Goal: Transaction & Acquisition: Purchase product/service

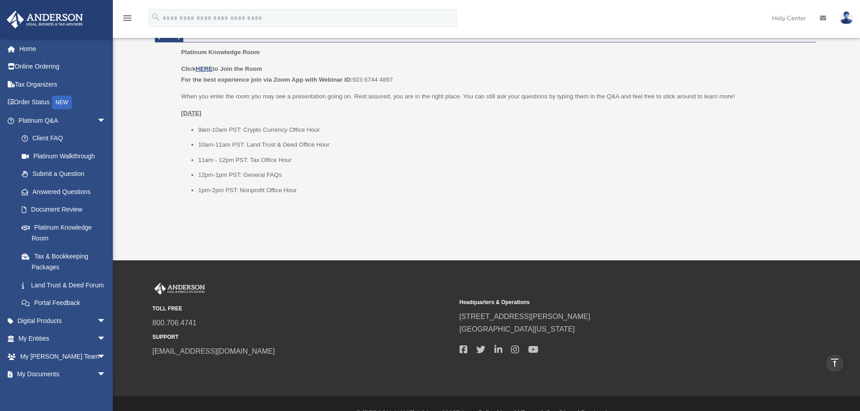
scroll to position [1121, 0]
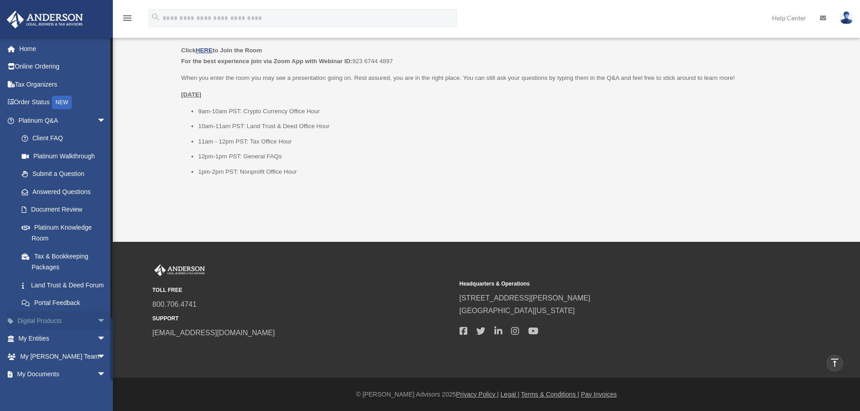
click at [55, 330] on link "Digital Products arrow_drop_down" at bounding box center [62, 321] width 113 height 18
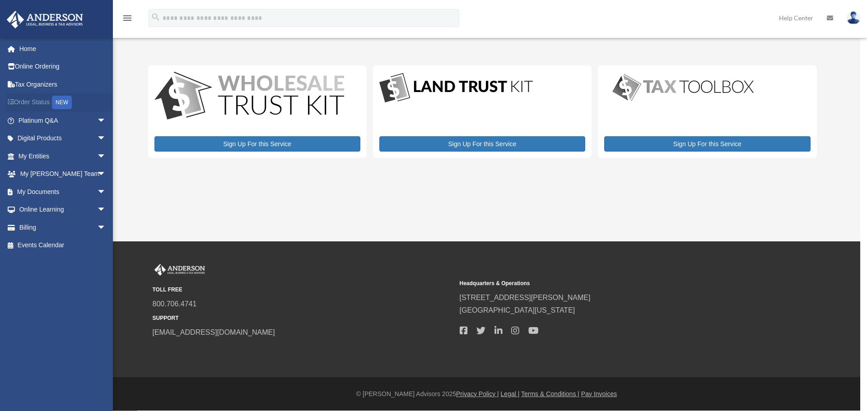
click at [30, 97] on link "Order Status NEW" at bounding box center [62, 102] width 113 height 19
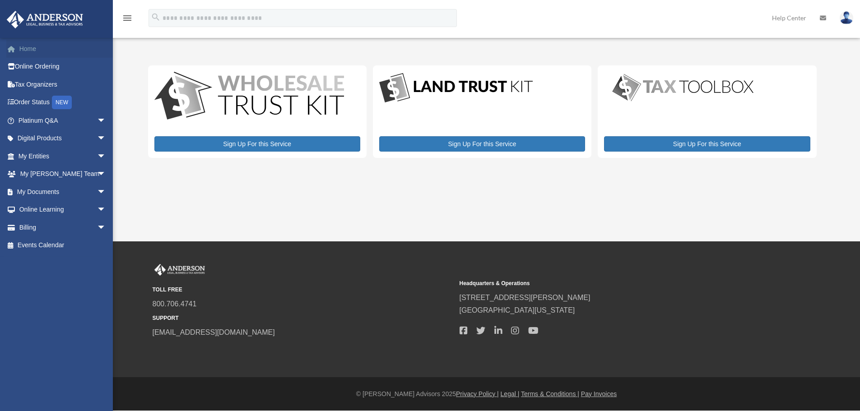
click at [26, 52] on link "Home" at bounding box center [62, 49] width 113 height 18
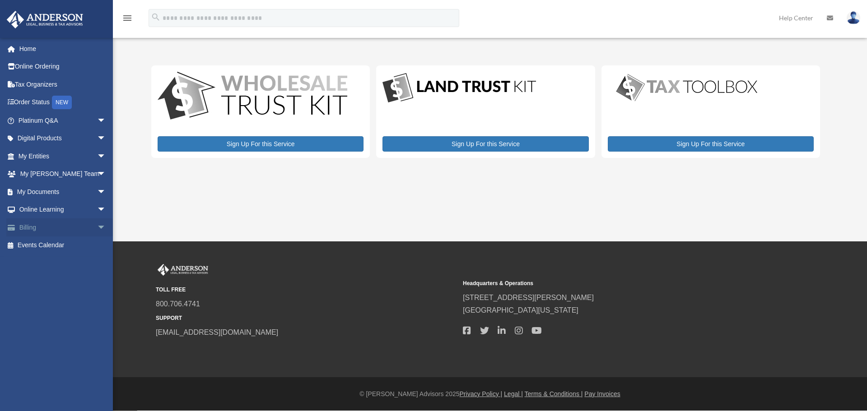
click at [52, 230] on link "Billing arrow_drop_down" at bounding box center [62, 228] width 113 height 18
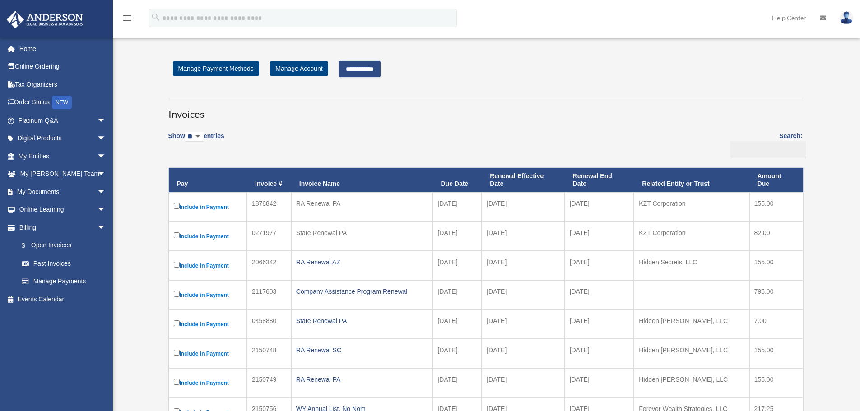
click at [370, 66] on input "**********" at bounding box center [360, 69] width 42 height 16
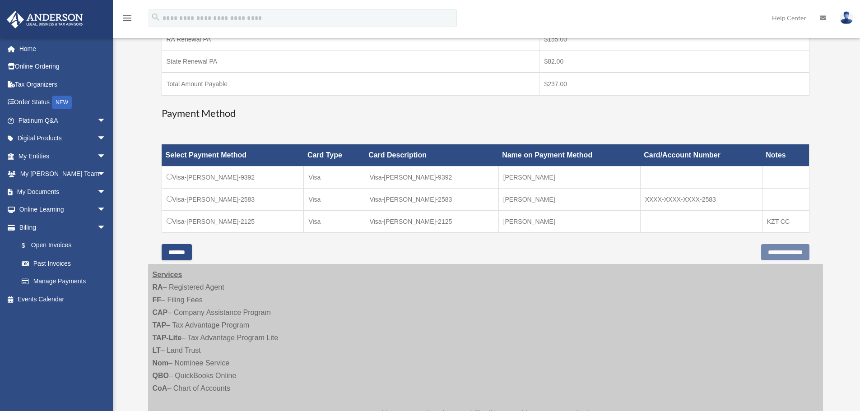
scroll to position [187, 0]
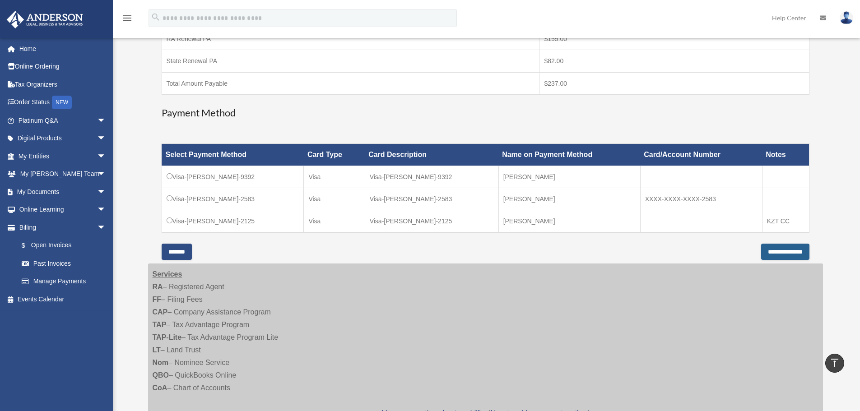
click at [775, 251] on input "**********" at bounding box center [785, 252] width 48 height 16
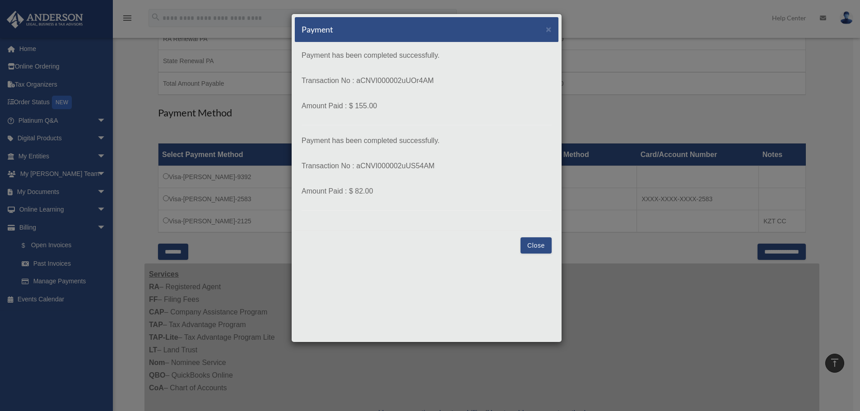
click at [540, 246] on button "Close" at bounding box center [536, 246] width 31 height 16
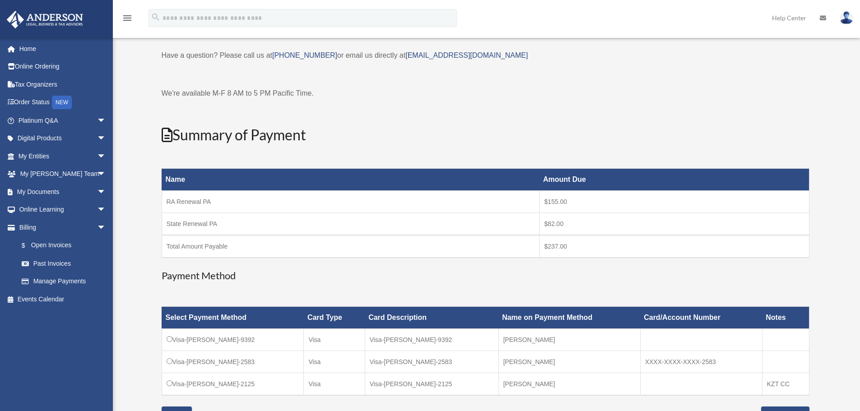
scroll to position [0, 0]
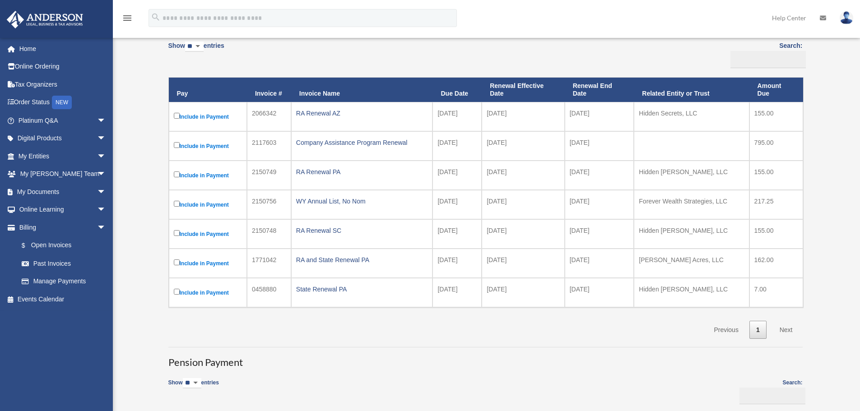
scroll to position [91, 0]
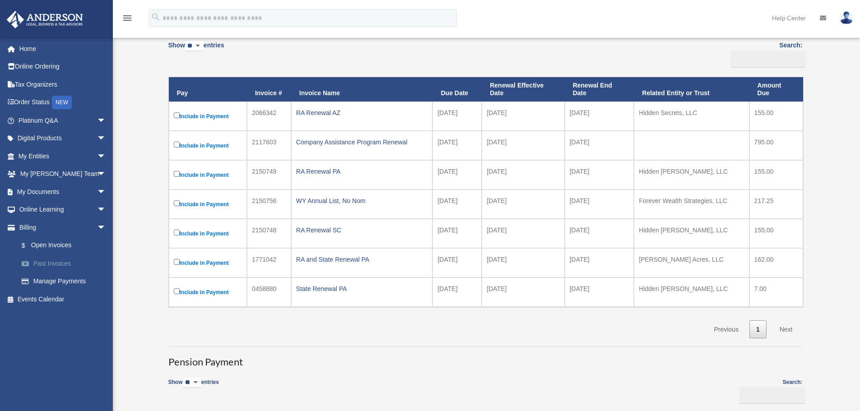
click at [47, 266] on link "Past Invoices" at bounding box center [66, 264] width 107 height 18
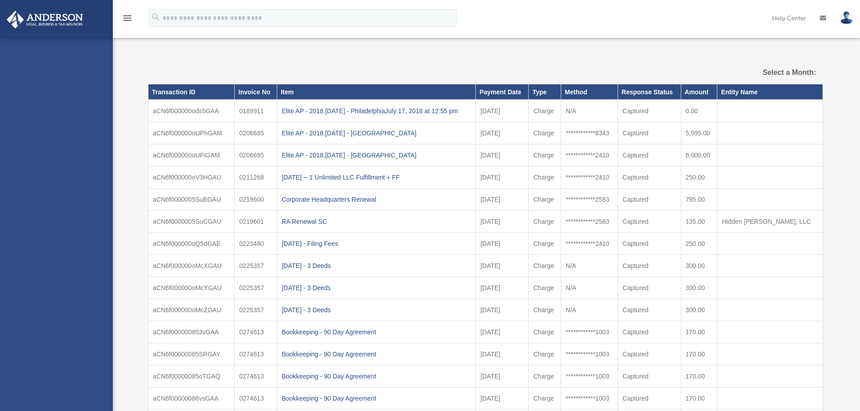
select select
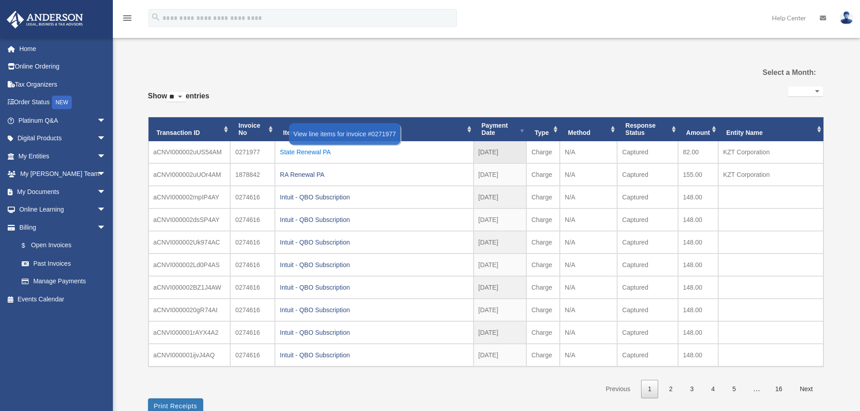
click at [302, 149] on div "State Renewal PA" at bounding box center [374, 152] width 188 height 13
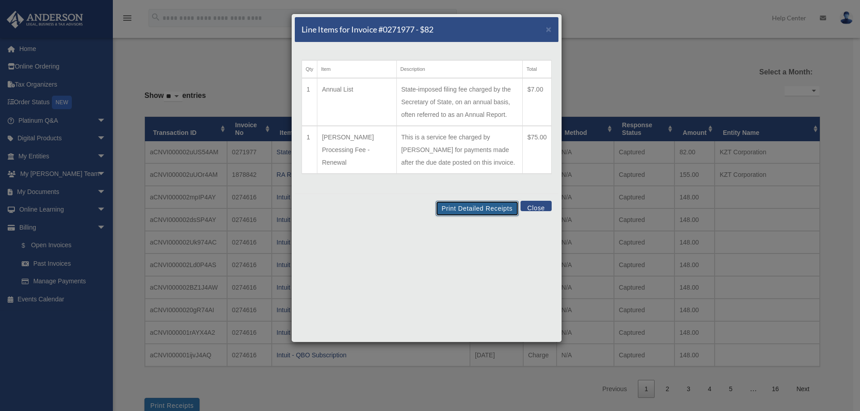
click at [498, 214] on button "Print Detailed Receipts" at bounding box center [477, 208] width 83 height 15
click at [533, 207] on button "Close" at bounding box center [536, 206] width 31 height 10
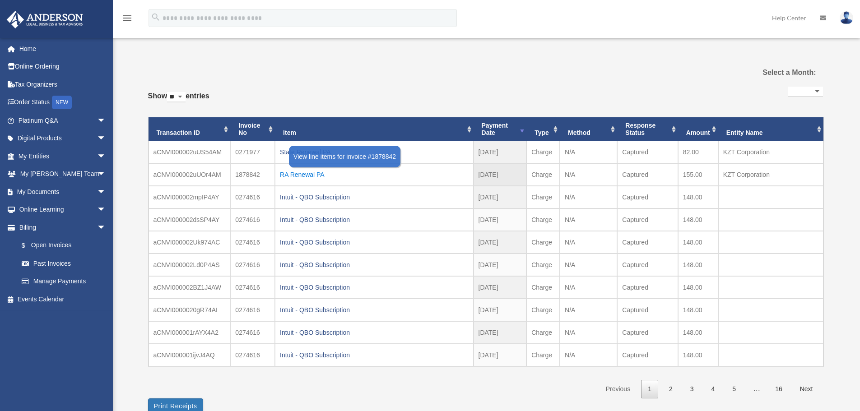
click at [315, 175] on div "RA Renewal PA" at bounding box center [374, 174] width 188 height 13
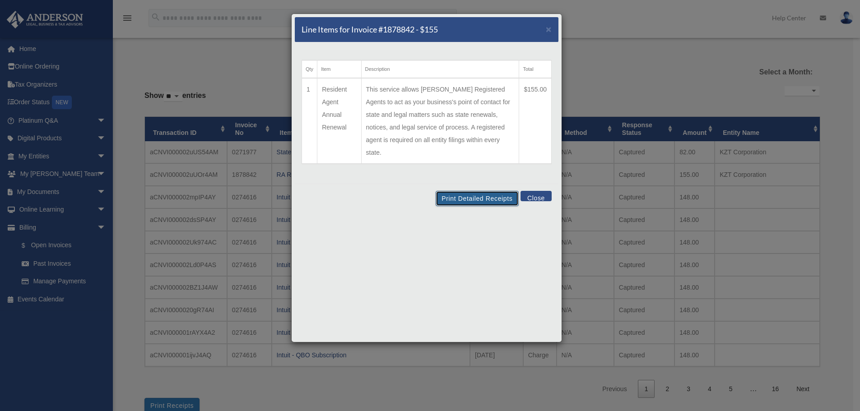
click at [481, 191] on button "Print Detailed Receipts" at bounding box center [477, 198] width 83 height 15
click at [536, 191] on button "Close" at bounding box center [536, 196] width 31 height 10
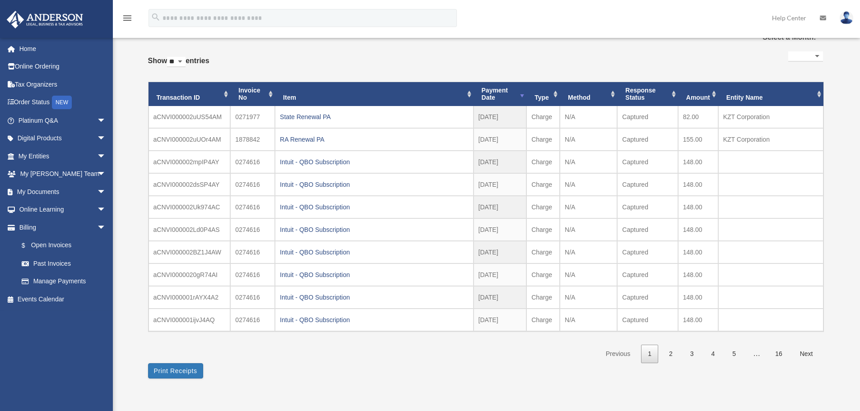
scroll to position [35, 0]
click at [179, 373] on button "Print Receipts" at bounding box center [175, 371] width 55 height 15
click at [310, 161] on div "Intuit - QBO Subscription" at bounding box center [374, 162] width 188 height 13
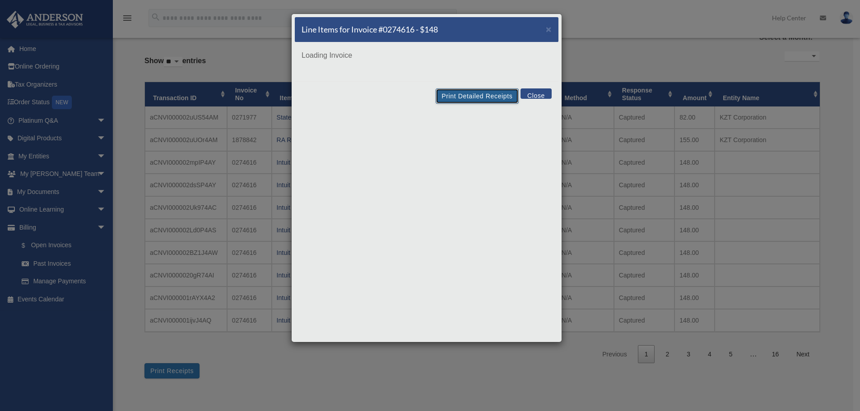
click at [462, 97] on button "Print Detailed Receipts" at bounding box center [477, 96] width 83 height 15
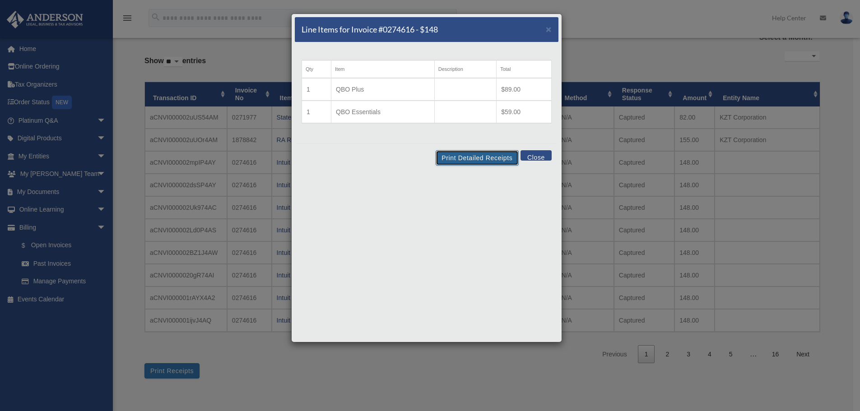
click at [475, 154] on button "Print Detailed Receipts" at bounding box center [477, 157] width 83 height 15
click at [533, 157] on button "Close" at bounding box center [536, 155] width 31 height 10
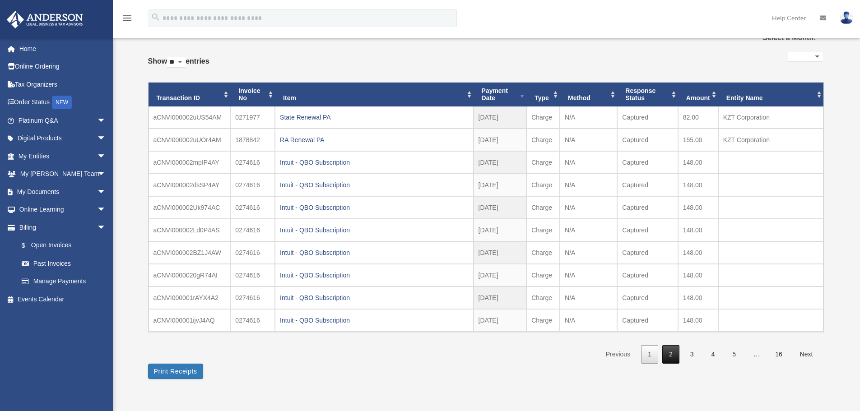
click at [671, 353] on link "2" at bounding box center [671, 355] width 17 height 19
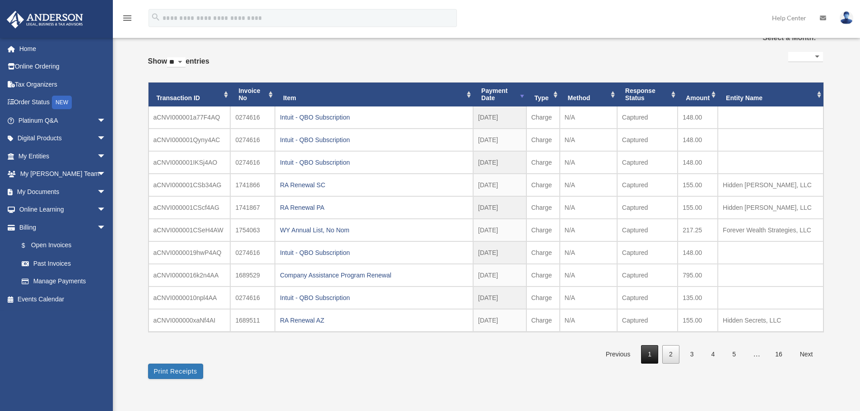
click at [649, 352] on link "1" at bounding box center [649, 355] width 17 height 19
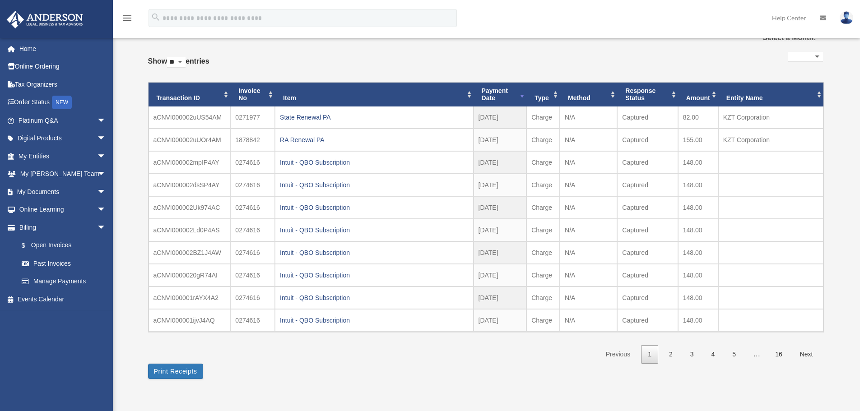
scroll to position [0, 0]
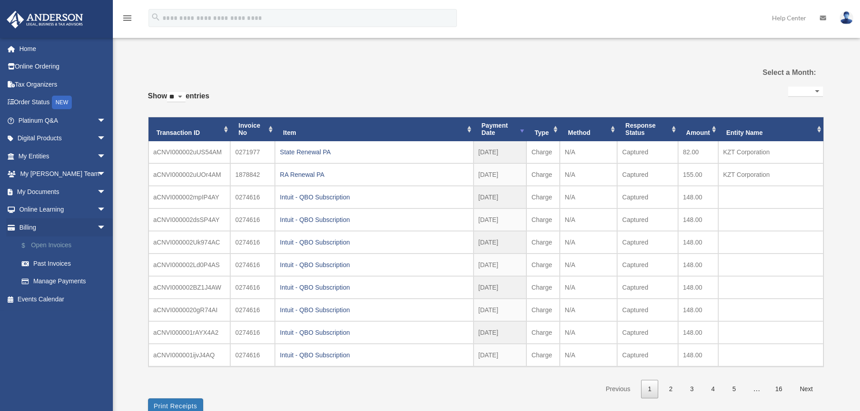
click at [50, 247] on link "$ Open Invoices" at bounding box center [66, 246] width 107 height 19
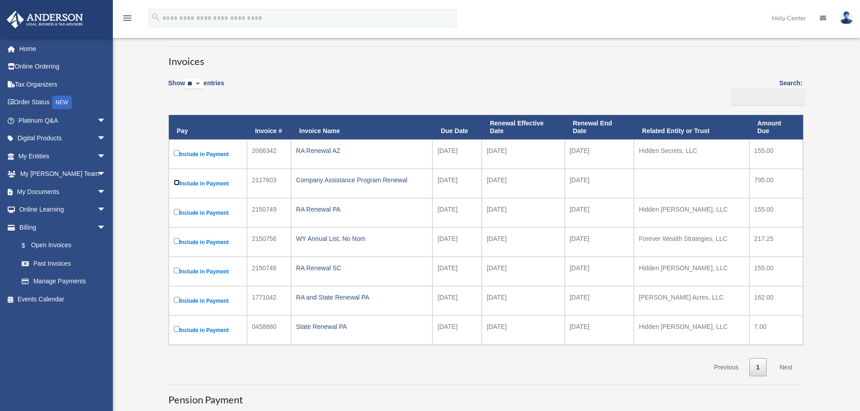
scroll to position [55, 0]
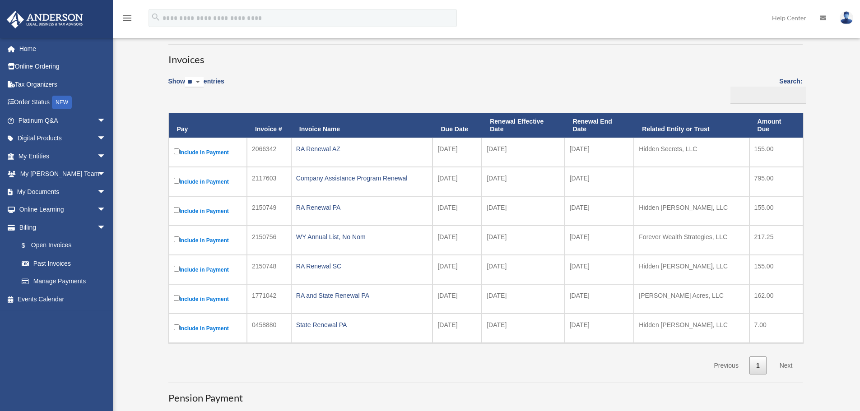
click at [206, 182] on label "Include in Payment" at bounding box center [208, 181] width 68 height 11
click at [327, 178] on div "Company Assistance Program Renewal" at bounding box center [362, 178] width 132 height 13
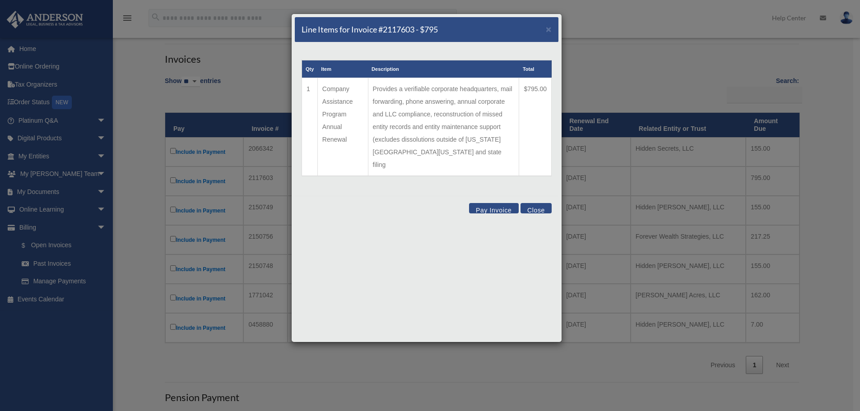
click at [503, 203] on button "Pay Invoice" at bounding box center [494, 208] width 50 height 10
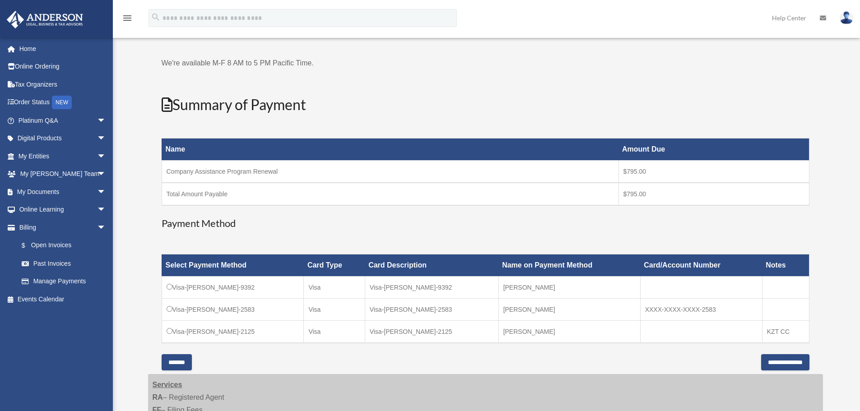
click at [184, 357] on input "*******" at bounding box center [177, 363] width 30 height 16
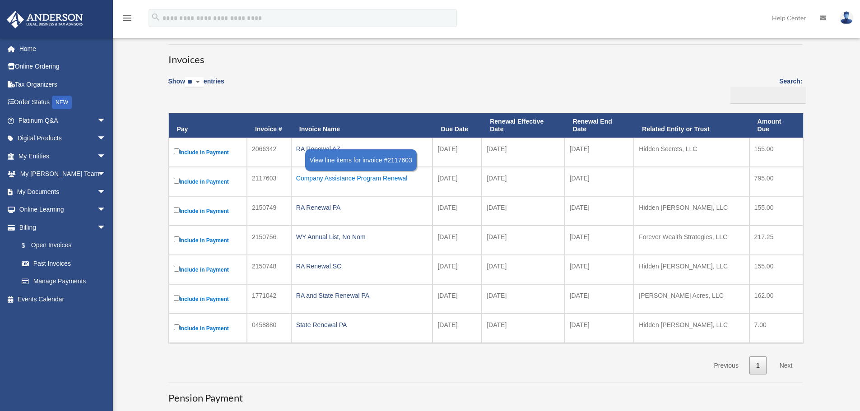
click at [389, 177] on div "Company Assistance Program Renewal" at bounding box center [362, 178] width 132 height 13
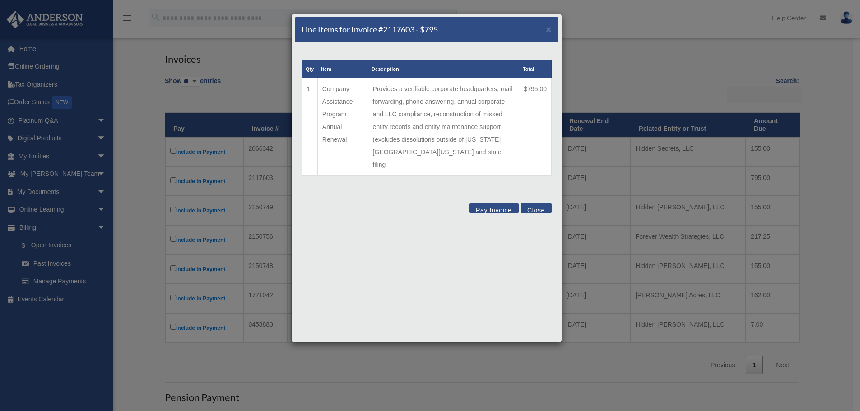
click at [497, 203] on button "Pay Invoice" at bounding box center [494, 208] width 50 height 10
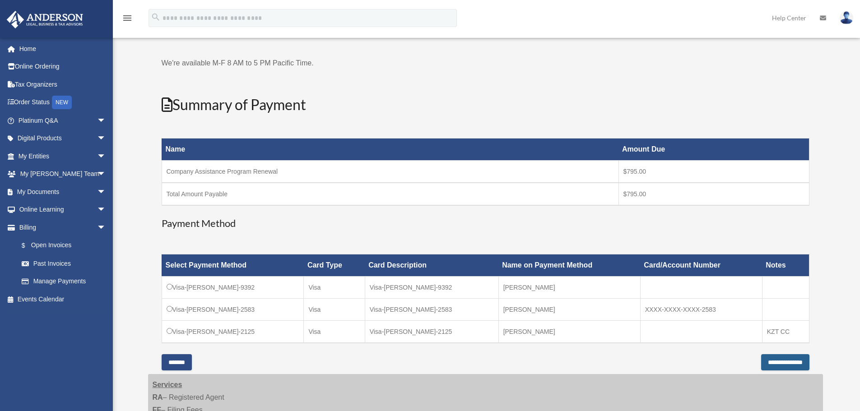
click at [767, 357] on input "**********" at bounding box center [785, 363] width 48 height 16
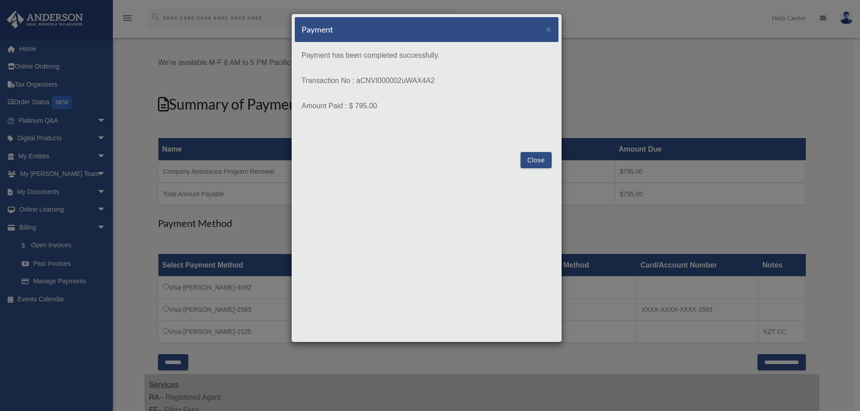
click at [539, 162] on button "Close" at bounding box center [536, 160] width 31 height 16
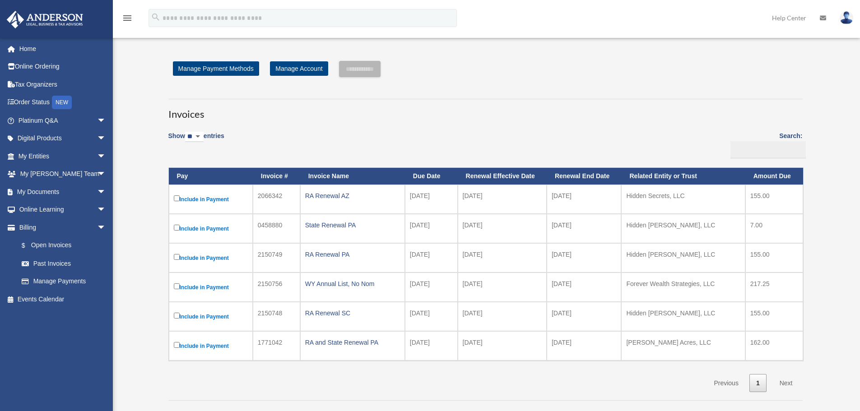
scroll to position [55, 0]
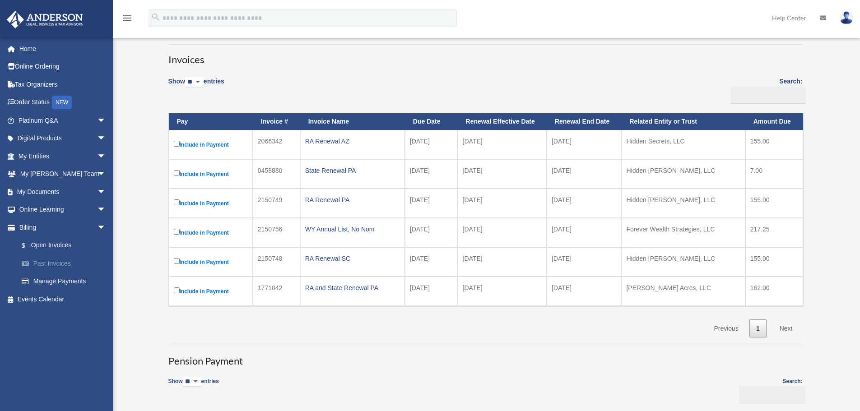
click at [49, 262] on link "Past Invoices" at bounding box center [66, 264] width 107 height 18
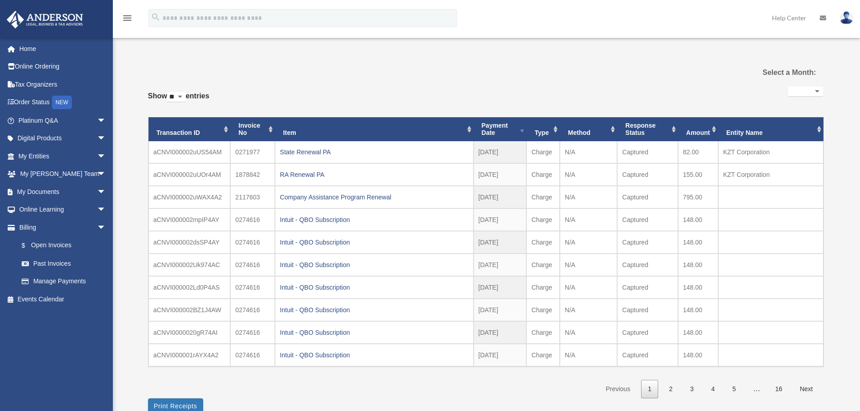
select select
click at [339, 198] on div "Company Assistance Program Renewal" at bounding box center [374, 197] width 188 height 13
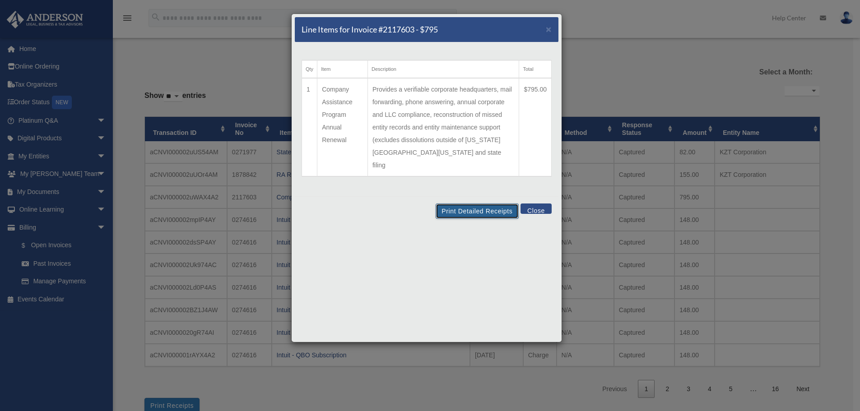
click at [487, 204] on button "Print Detailed Receipts" at bounding box center [477, 211] width 83 height 15
click at [540, 204] on button "Close" at bounding box center [536, 209] width 31 height 10
